Goal: Find specific page/section: Find specific page/section

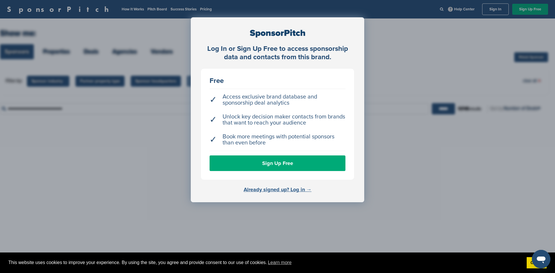
click at [276, 190] on link "Already signed up? Log in →" at bounding box center [278, 189] width 68 height 6
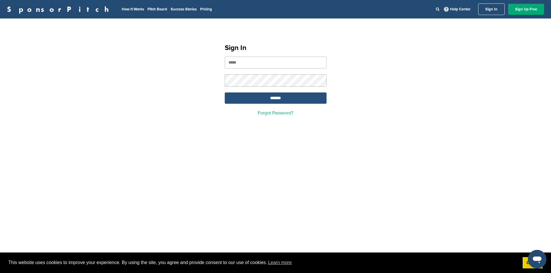
type input "**********"
click at [275, 99] on input "*******" at bounding box center [276, 98] width 102 height 11
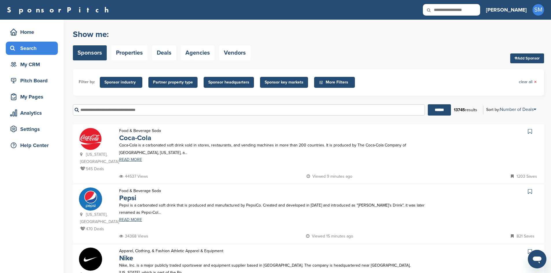
click at [122, 110] on input "text" at bounding box center [249, 109] width 352 height 11
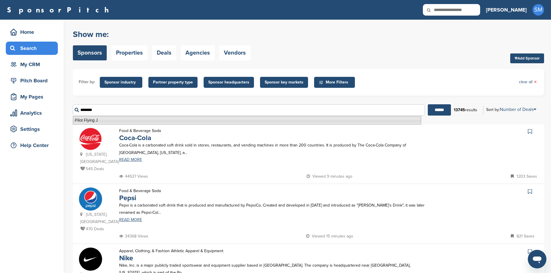
click at [95, 119] on li "Pilot Flying J" at bounding box center [247, 120] width 348 height 8
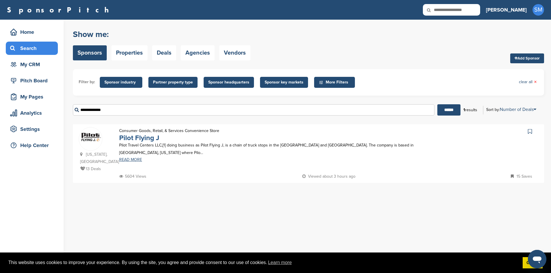
type input "**********"
click at [133, 141] on link "Pilot Flying J" at bounding box center [139, 138] width 40 height 8
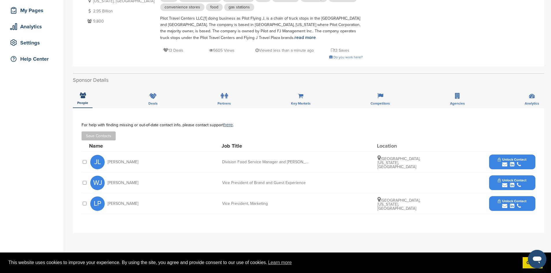
scroll to position [87, 0]
click at [127, 204] on span "Laura Palenkas" at bounding box center [123, 204] width 31 height 4
click at [96, 134] on button "Save Contacts" at bounding box center [99, 135] width 34 height 9
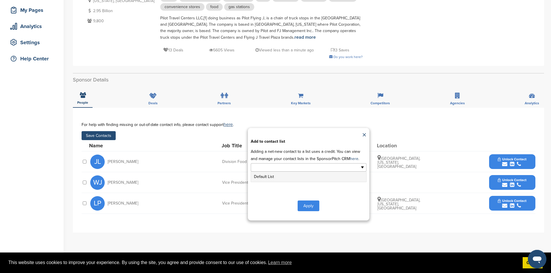
click at [320, 168] on ul at bounding box center [309, 167] width 116 height 8
click at [310, 206] on button "Apply" at bounding box center [309, 206] width 22 height 11
type input "**********"
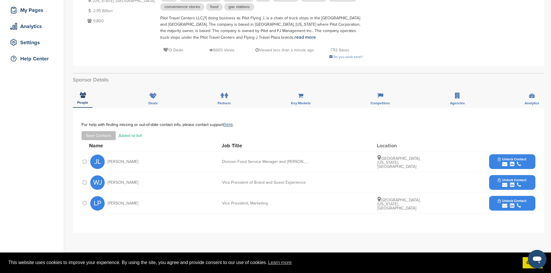
click at [524, 201] on span "Unlock Contact" at bounding box center [512, 201] width 29 height 4
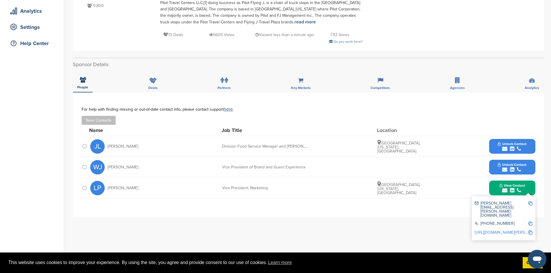
scroll to position [116, 0]
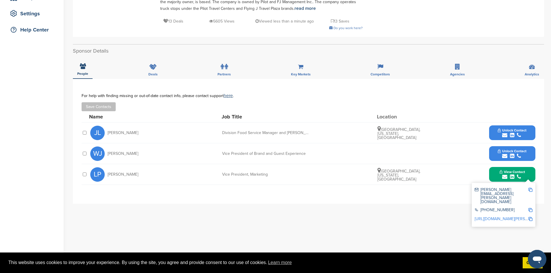
click at [530, 190] on img at bounding box center [530, 190] width 4 height 4
click at [531, 208] on img at bounding box center [530, 210] width 4 height 4
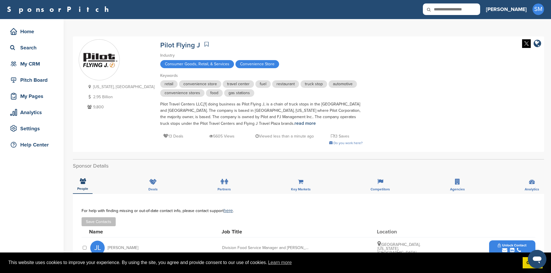
scroll to position [0, 0]
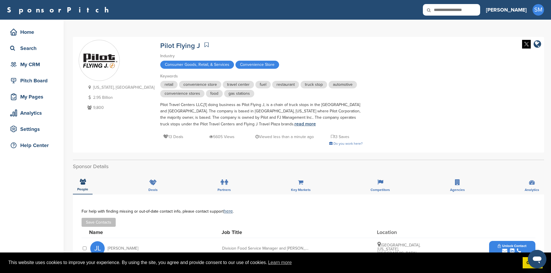
click at [294, 124] on link "read more" at bounding box center [304, 124] width 21 height 6
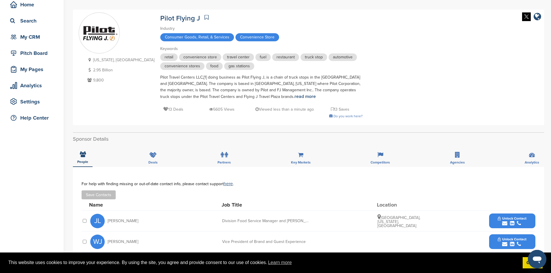
scroll to position [29, 0]
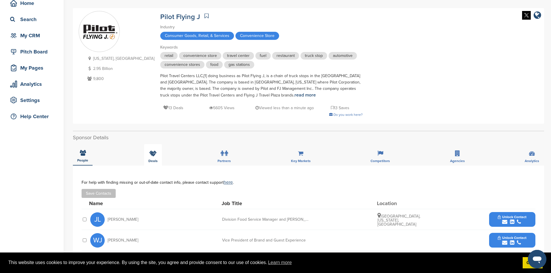
click at [154, 155] on icon at bounding box center [153, 154] width 8 height 6
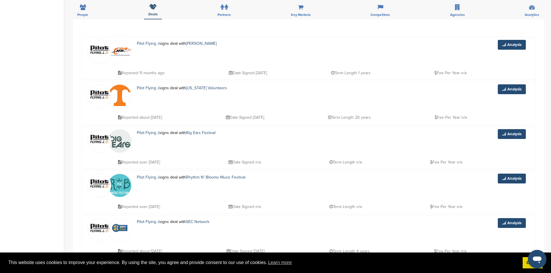
scroll to position [173, 0]
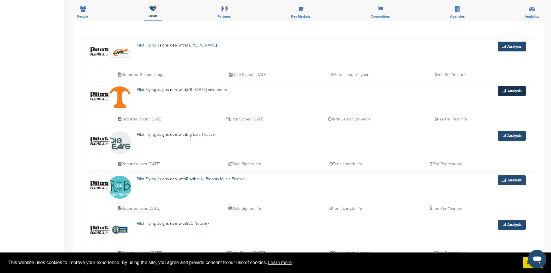
click at [512, 92] on link "Analysis" at bounding box center [512, 91] width 28 height 10
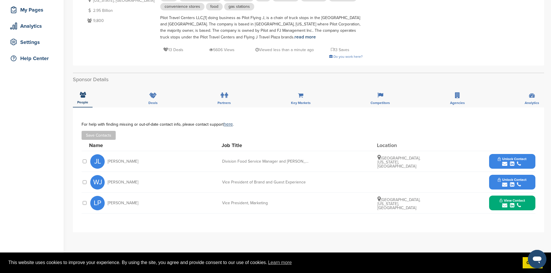
scroll to position [87, 0]
click at [227, 95] on icon at bounding box center [226, 96] width 3 height 6
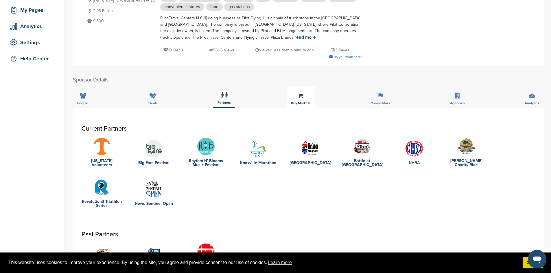
click at [301, 97] on icon at bounding box center [300, 96] width 5 height 6
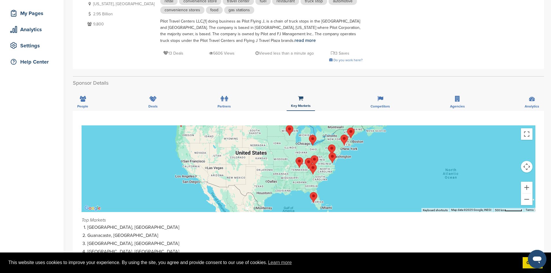
scroll to position [29, 0]
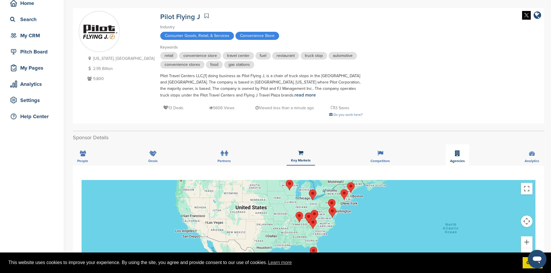
click at [454, 155] on div "Agencies" at bounding box center [457, 154] width 23 height 21
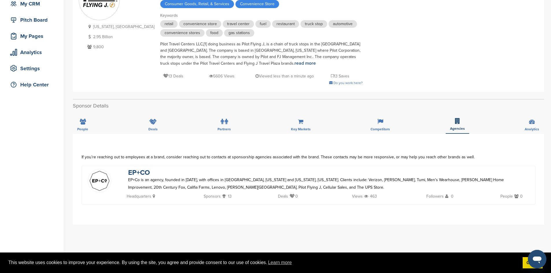
scroll to position [87, 0]
